Goal: Task Accomplishment & Management: Manage account settings

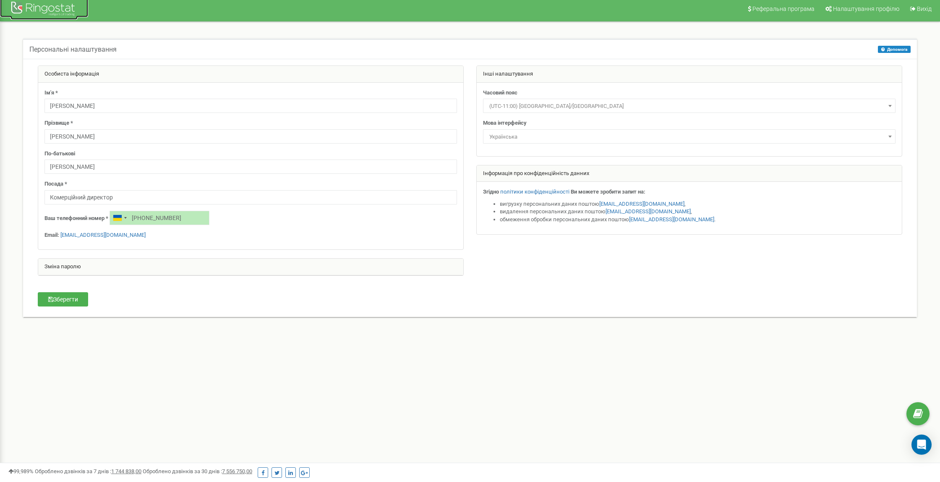
click at [54, 10] on div at bounding box center [43, 10] width 67 height 20
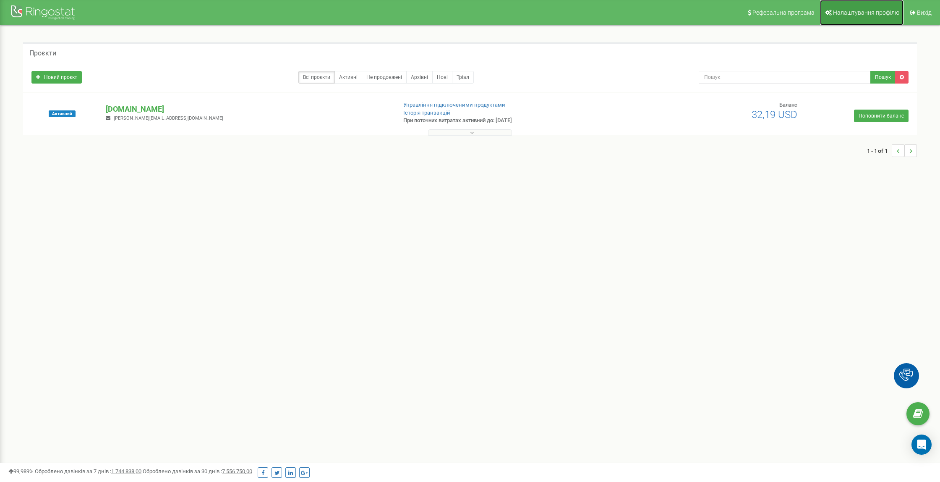
click at [846, 11] on span "Налаштування профілю" at bounding box center [866, 12] width 66 height 7
